Goal: Information Seeking & Learning: Learn about a topic

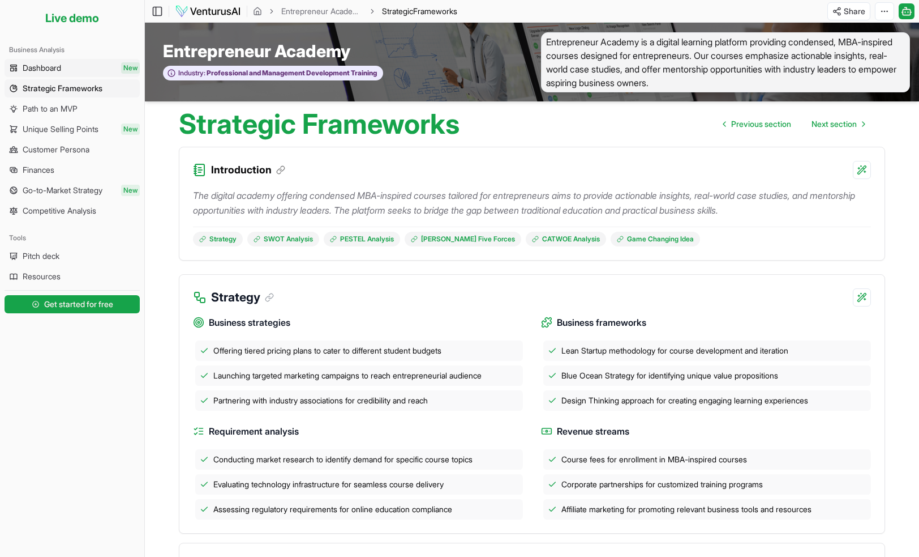
click at [57, 69] on span "Dashboard" at bounding box center [42, 67] width 38 height 11
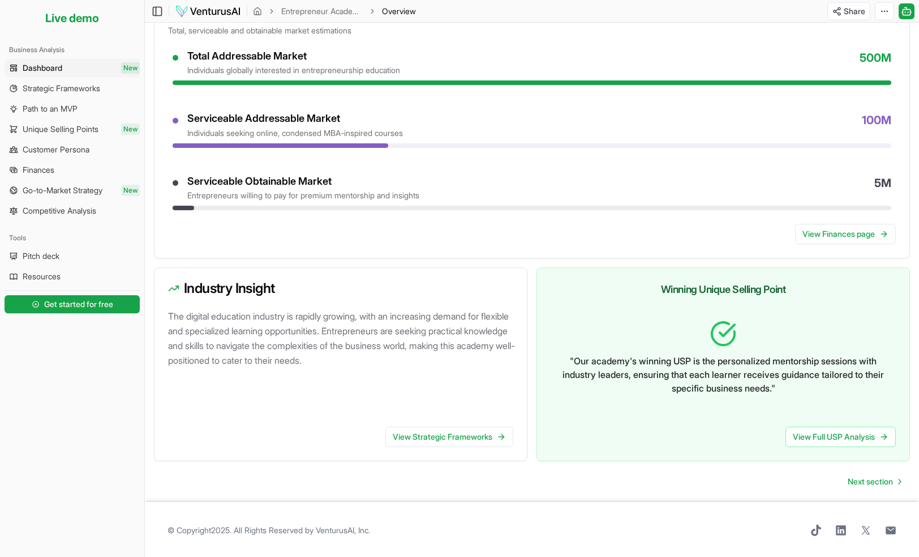
scroll to position [473, 0]
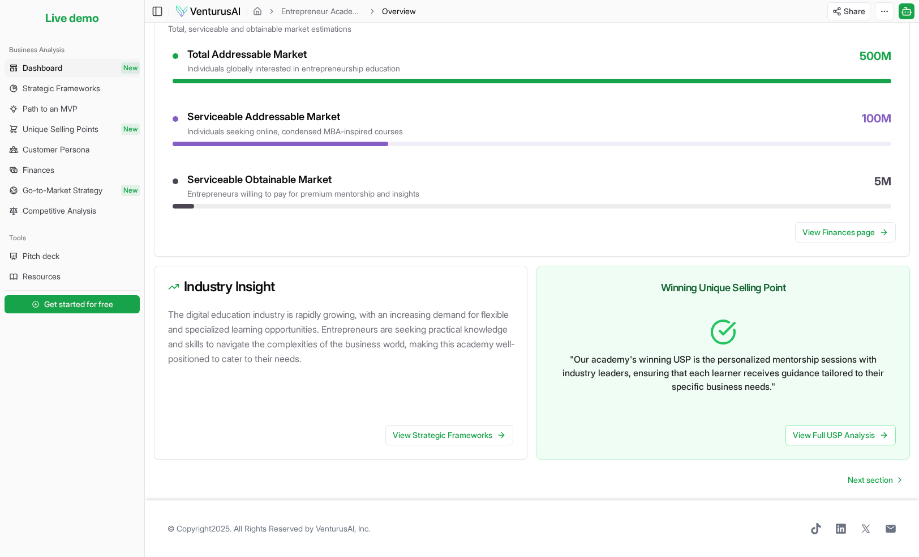
click at [78, 98] on ul "Dashboard New Strategic Frameworks Path to an MVP Unique Selling Points New Cus…" at bounding box center [72, 139] width 135 height 161
click at [92, 91] on span "Strategic Frameworks" at bounding box center [62, 88] width 78 height 11
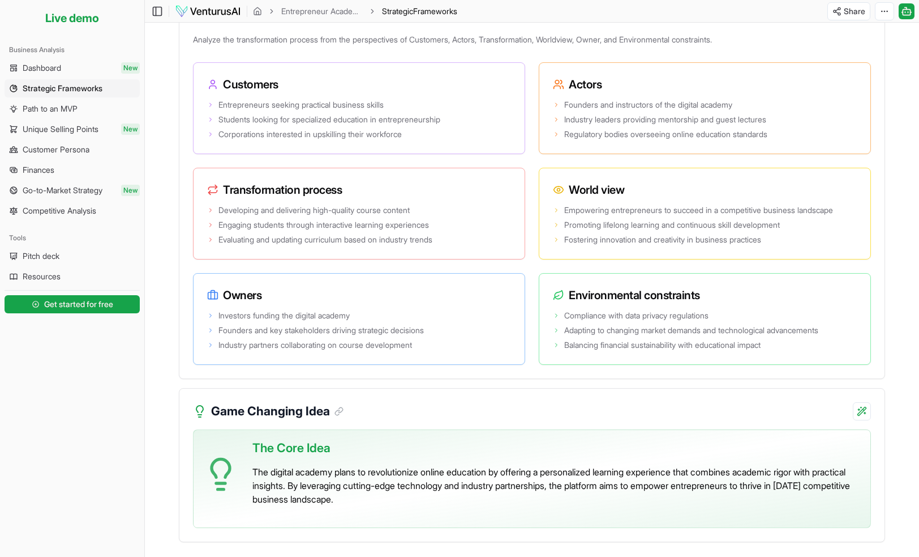
scroll to position [1862, 0]
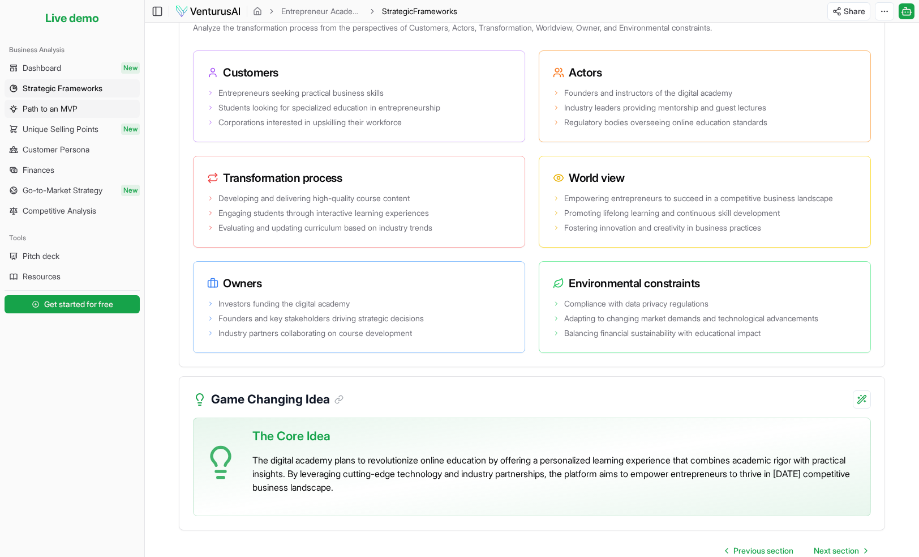
click at [61, 108] on span "Path to an MVP" at bounding box center [50, 108] width 55 height 11
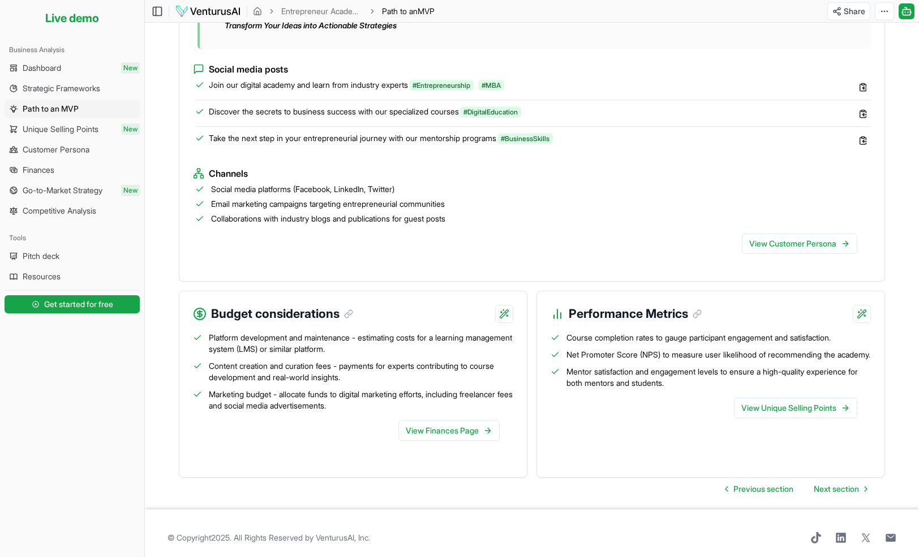
scroll to position [990, 0]
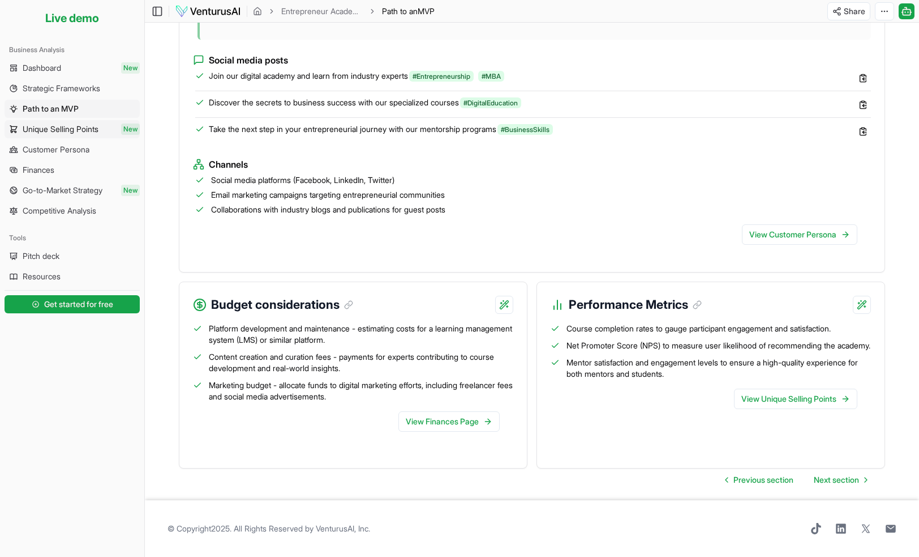
click at [62, 134] on span "Unique Selling Points" at bounding box center [61, 128] width 76 height 11
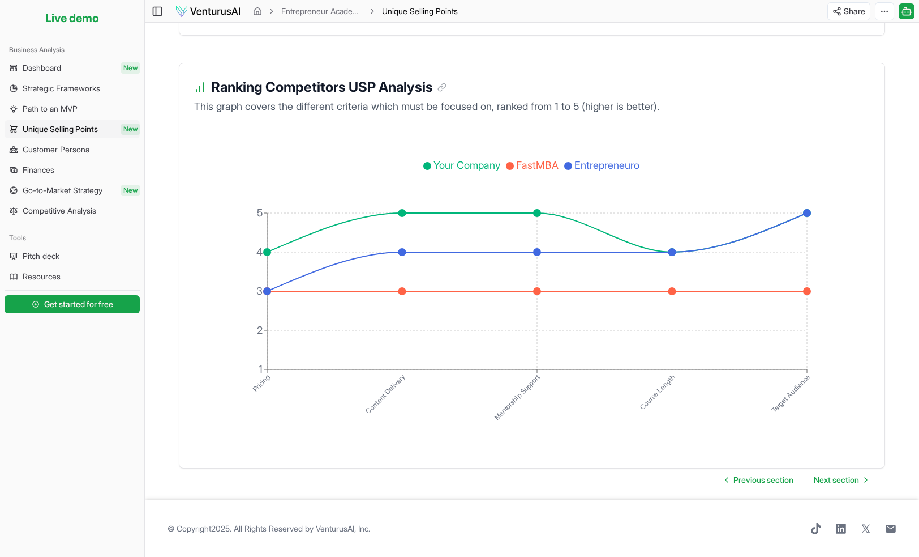
scroll to position [1887, 0]
click at [63, 151] on span "Customer Persona" at bounding box center [56, 149] width 67 height 11
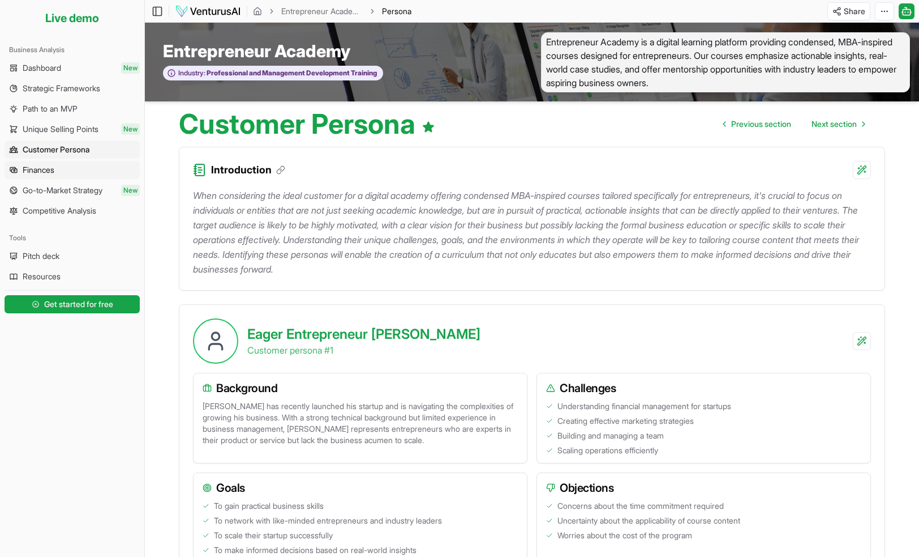
click at [52, 173] on span "Finances" at bounding box center [39, 169] width 32 height 11
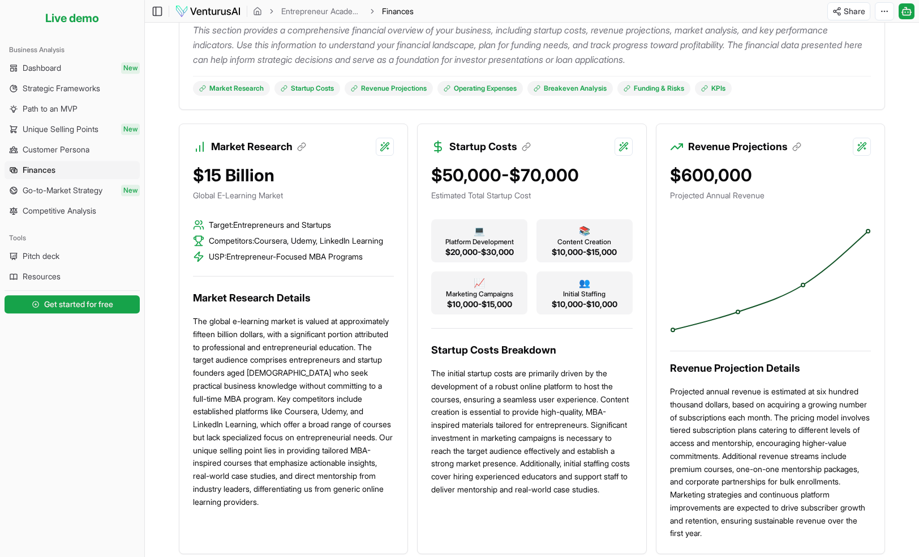
scroll to position [169, 0]
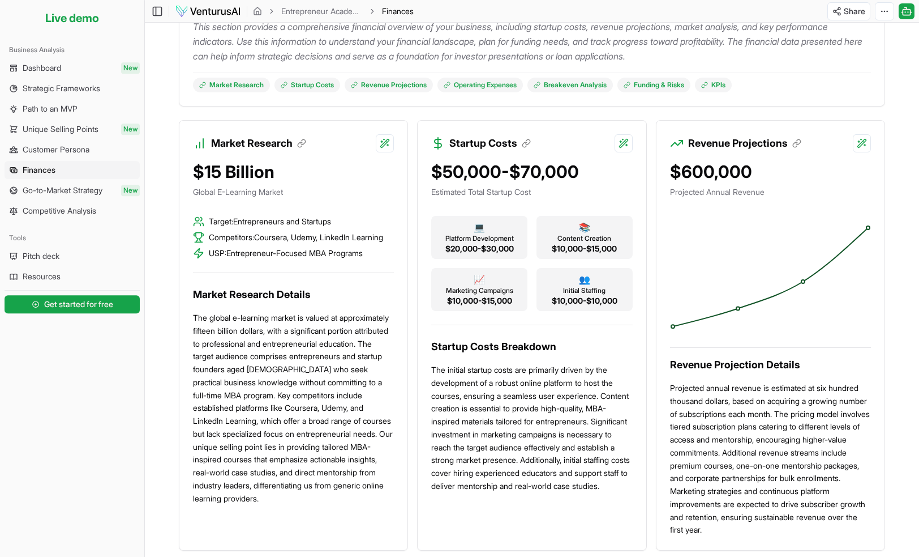
click at [498, 51] on p "This section provides a comprehensive financial overview of your business, incl…" at bounding box center [532, 41] width 678 height 44
click at [50, 192] on span "Go-to-Market Strategy" at bounding box center [63, 190] width 80 height 11
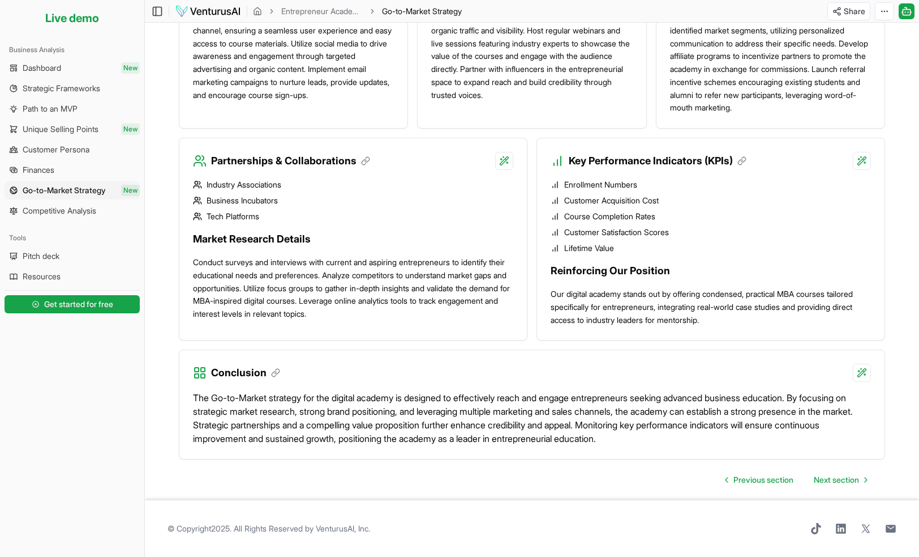
scroll to position [870, 0]
click at [82, 215] on span "Competitive Analysis" at bounding box center [60, 210] width 74 height 11
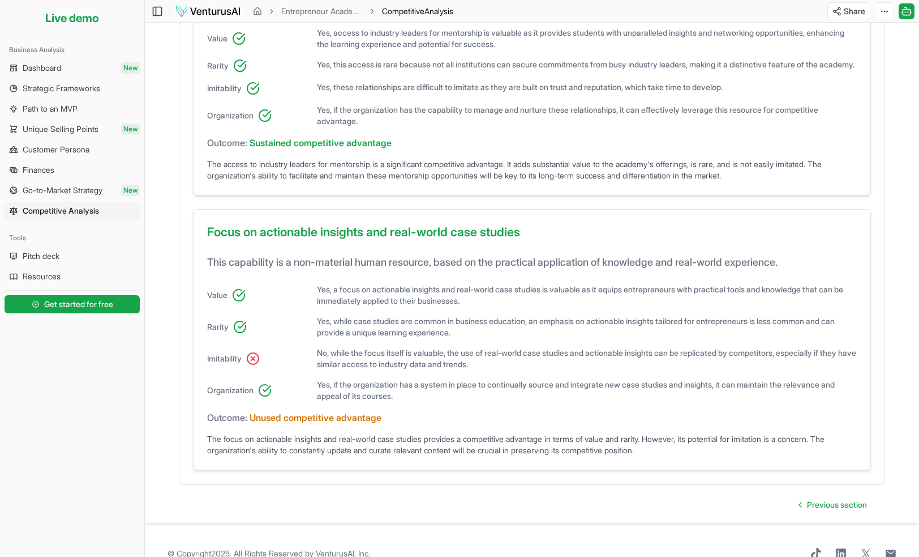
scroll to position [700, 0]
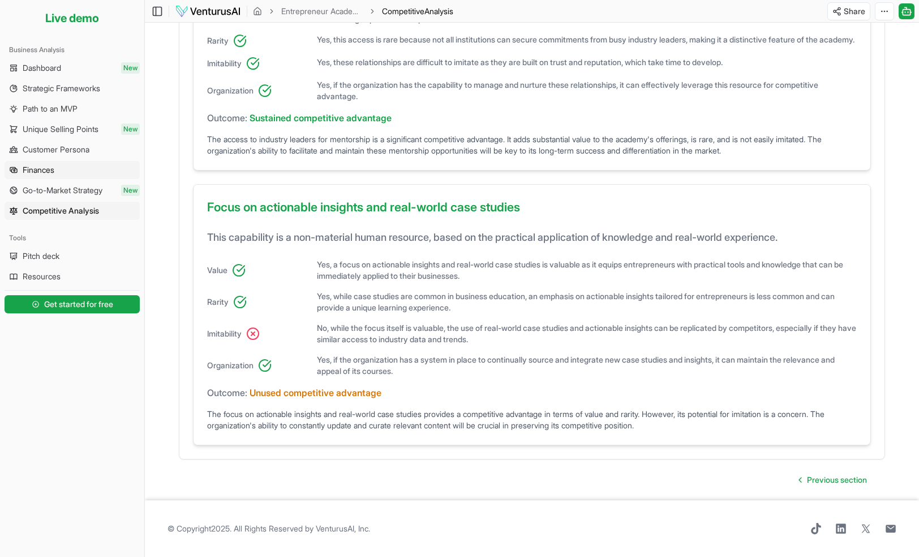
click at [50, 170] on span "Finances" at bounding box center [39, 169] width 32 height 11
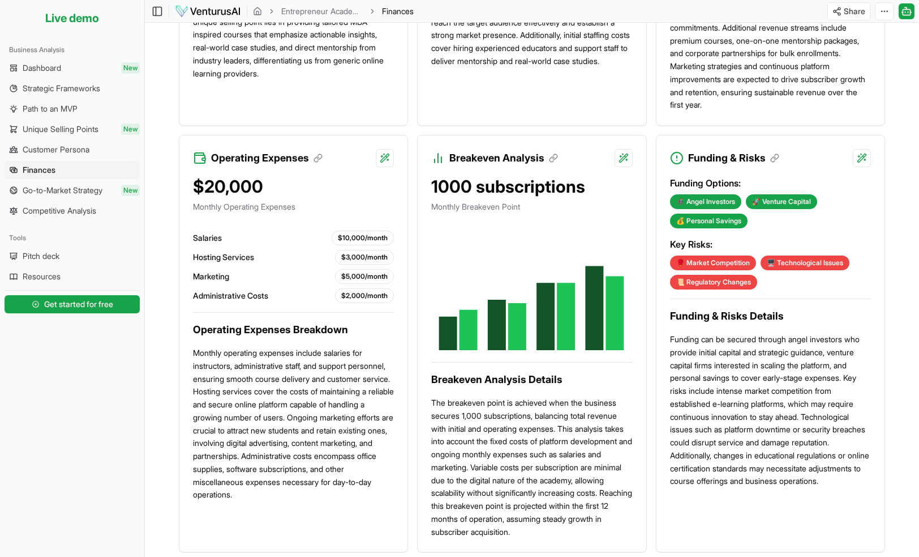
scroll to position [597, 0]
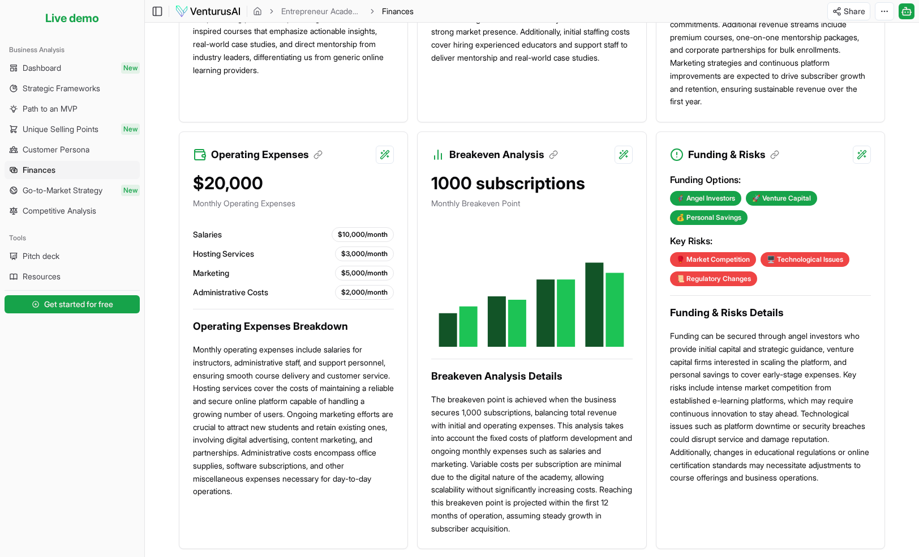
click at [99, 398] on div "Platform Your ventures Analyze new venture Business Analysis Dashboard New Stra…" at bounding box center [72, 296] width 144 height 520
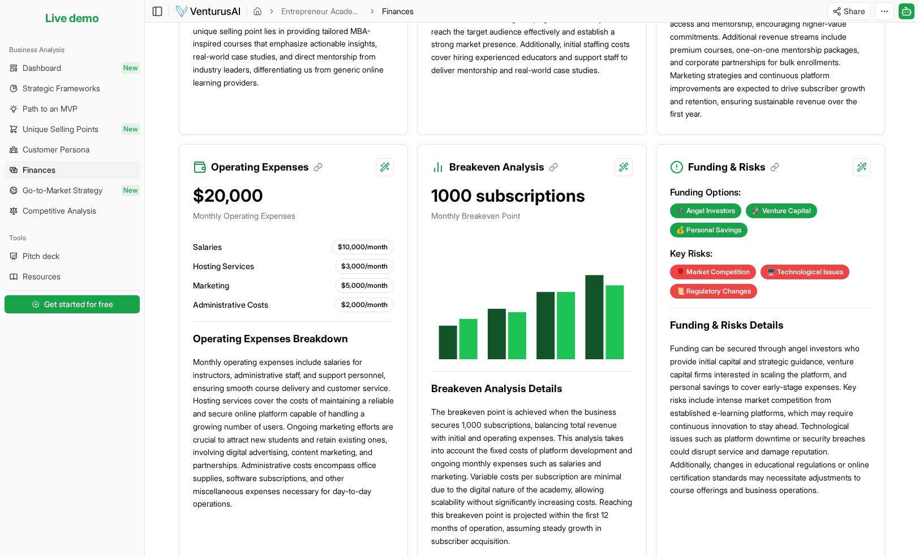
scroll to position [561, 0]
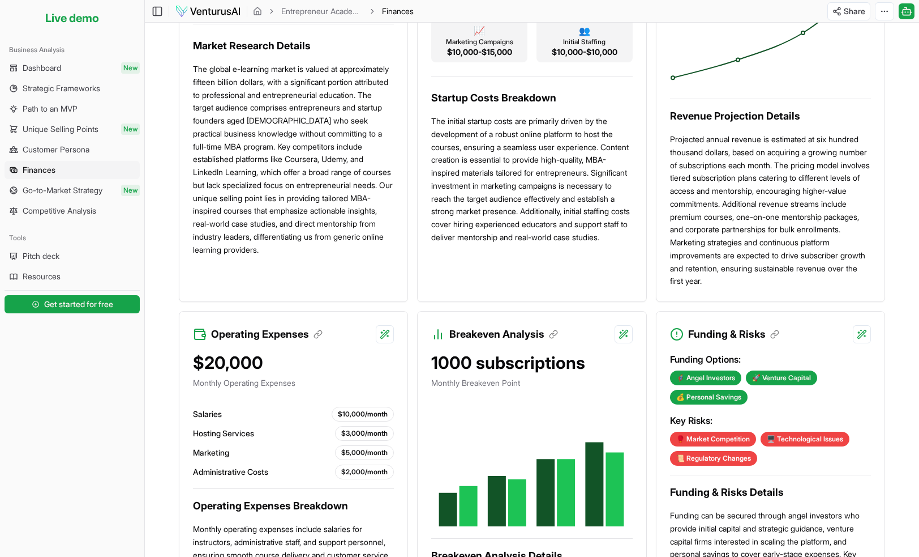
click at [664, 102] on div "$600,000 Projected Annual Revenue Revenue Projection Details Projected annual r…" at bounding box center [771, 102] width 228 height 397
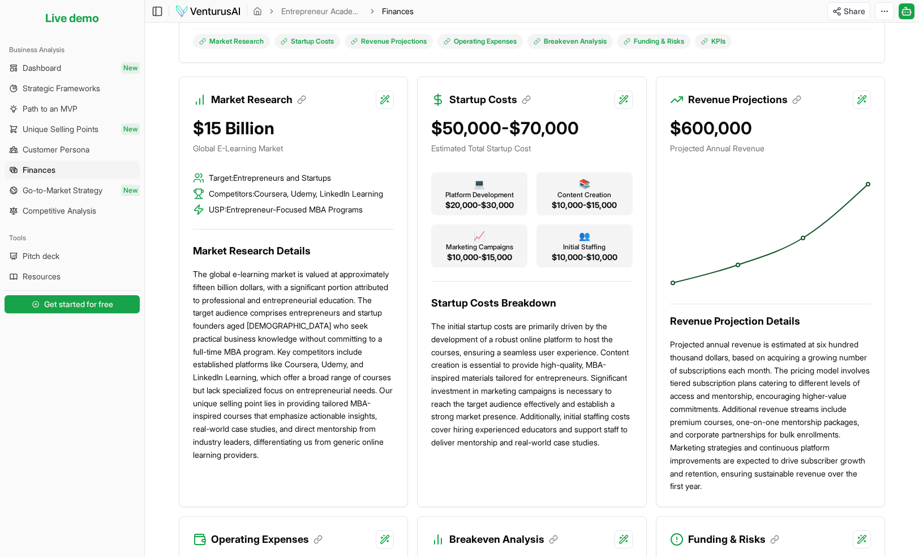
scroll to position [209, 0]
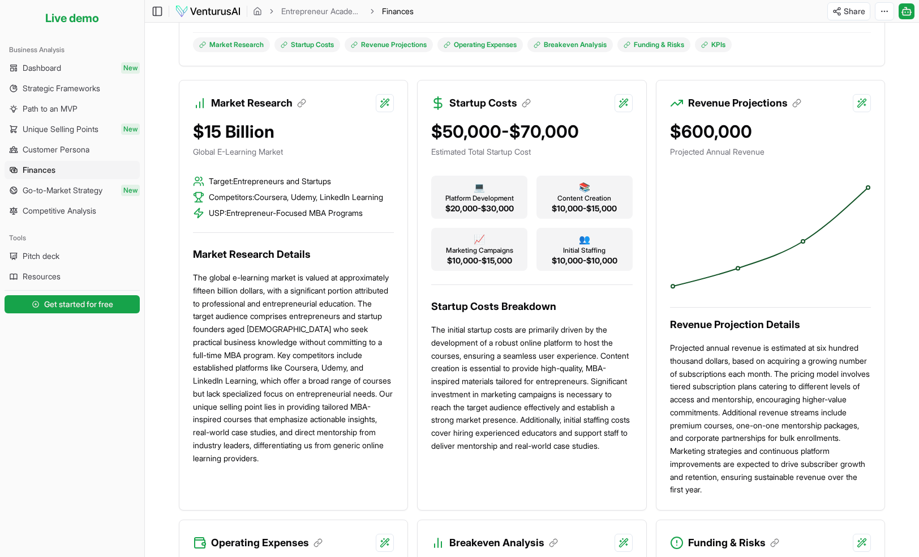
click at [439, 105] on icon at bounding box center [438, 103] width 15 height 15
click at [473, 106] on h3 "Startup Costs" at bounding box center [491, 103] width 82 height 16
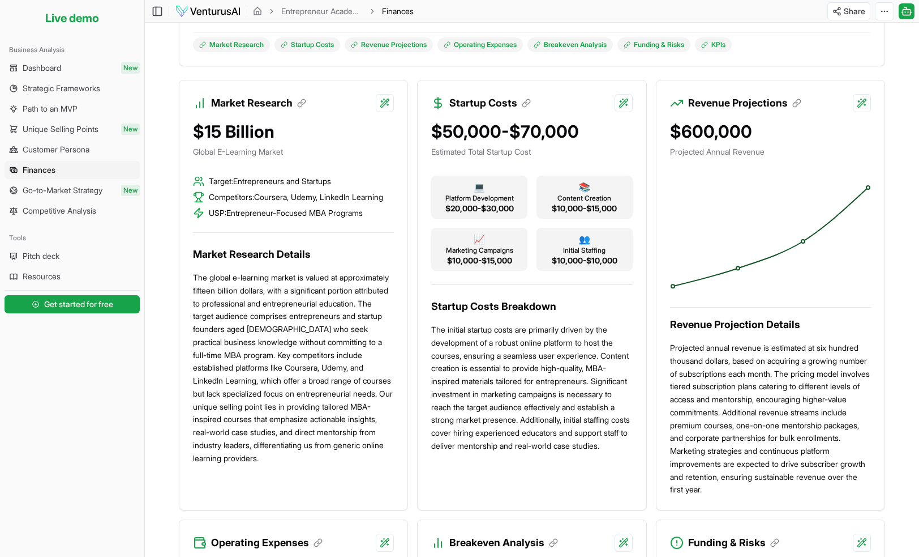
click at [473, 106] on h3 "Startup Costs" at bounding box center [491, 103] width 82 height 16
click at [438, 106] on icon at bounding box center [438, 103] width 15 height 15
